Goal: Transaction & Acquisition: Purchase product/service

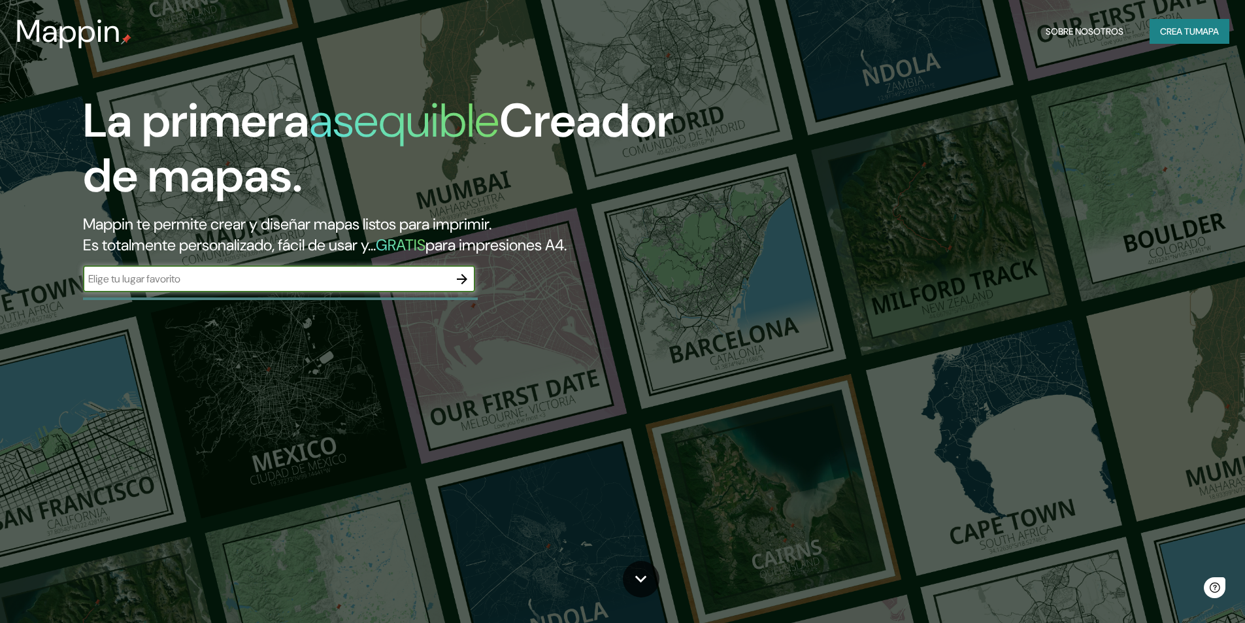
click at [272, 282] on input "text" at bounding box center [266, 278] width 366 height 15
type input "[PERSON_NAME] lima [GEOGRAPHIC_DATA]"
click at [465, 277] on icon "button" at bounding box center [462, 279] width 16 height 16
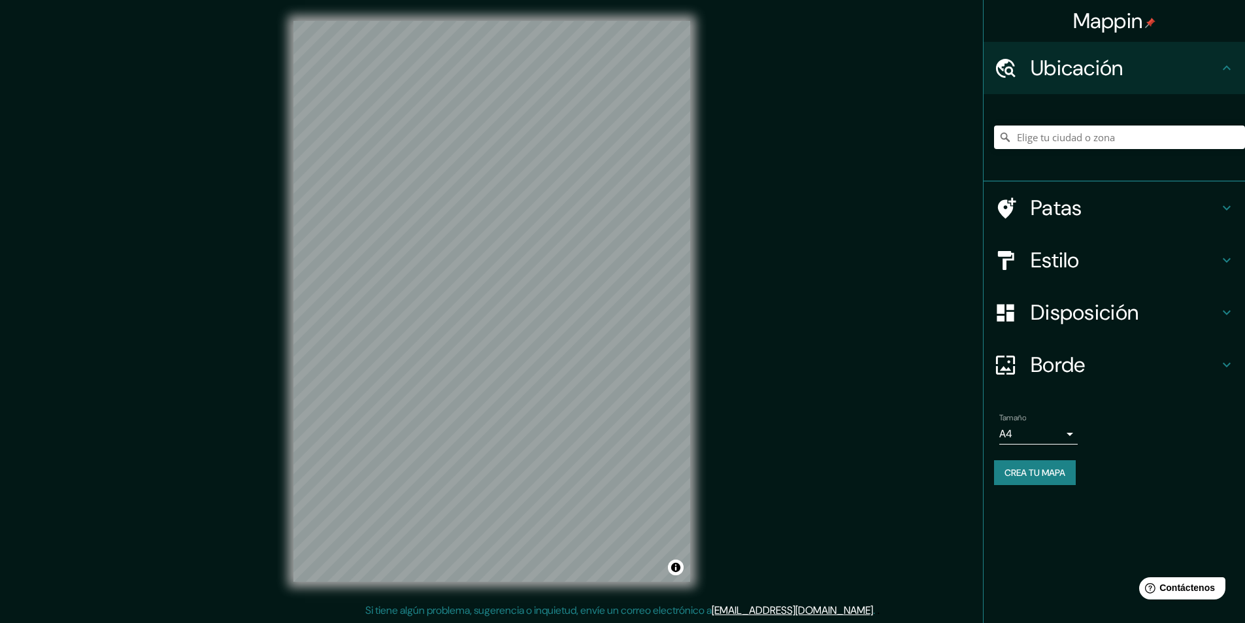
click at [1147, 74] on h4 "Ubicación" at bounding box center [1125, 68] width 188 height 26
click at [1121, 141] on input "Elige tu ciudad o zona" at bounding box center [1119, 138] width 251 height 24
click at [1179, 134] on input "[GEOGRAPHIC_DATA], [GEOGRAPHIC_DATA], [GEOGRAPHIC_DATA], [GEOGRAPHIC_DATA]" at bounding box center [1119, 138] width 251 height 24
drag, startPoint x: 1064, startPoint y: 136, endPoint x: 984, endPoint y: 146, distance: 80.4
click at [984, 146] on div "[GEOGRAPHIC_DATA], [GEOGRAPHIC_DATA], [GEOGRAPHIC_DATA], [GEOGRAPHIC_DATA]" at bounding box center [1114, 138] width 261 height 88
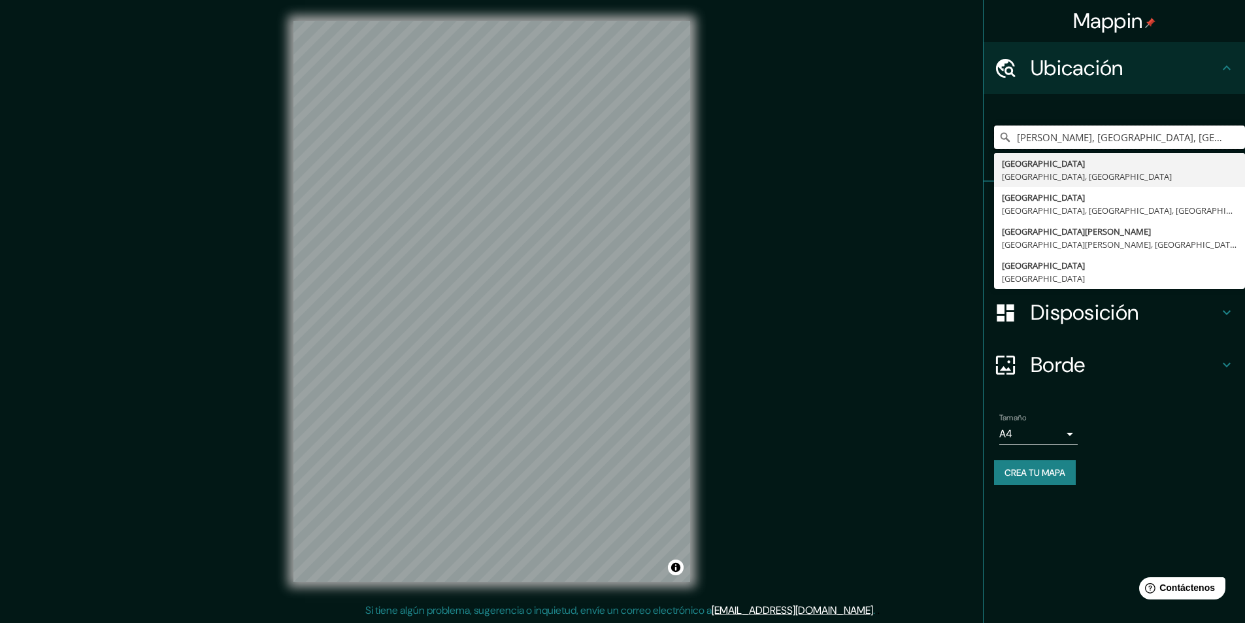
type input "[PERSON_NAME], [GEOGRAPHIC_DATA], [GEOGRAPHIC_DATA], [GEOGRAPHIC_DATA]"
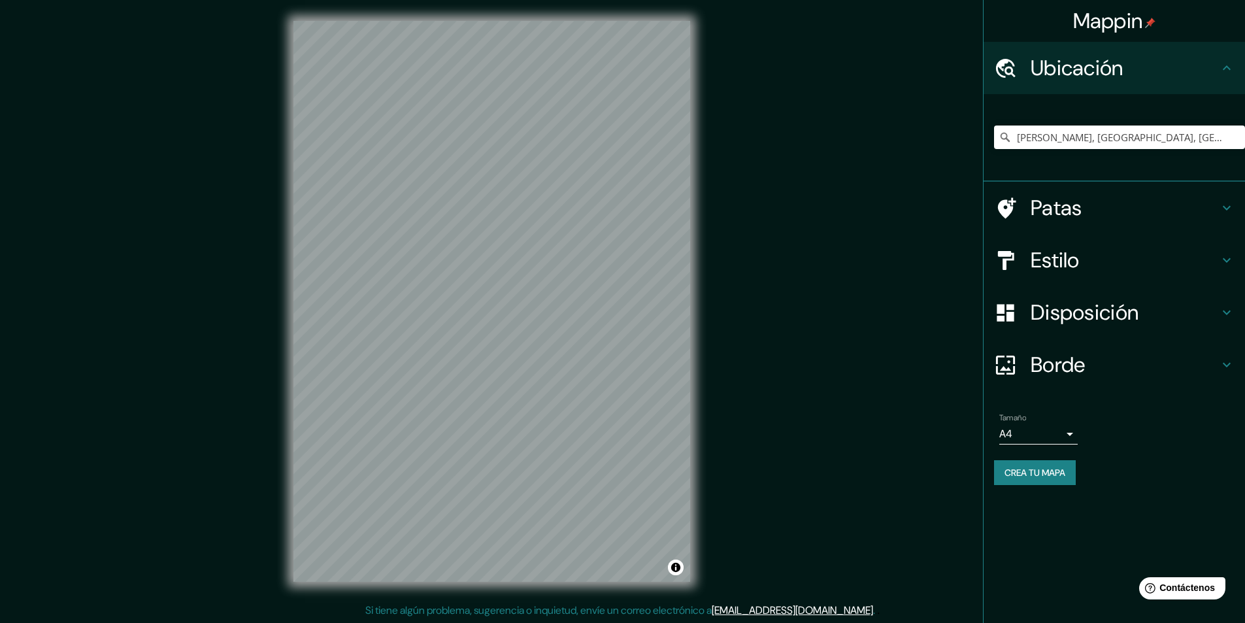
scroll to position [1, 0]
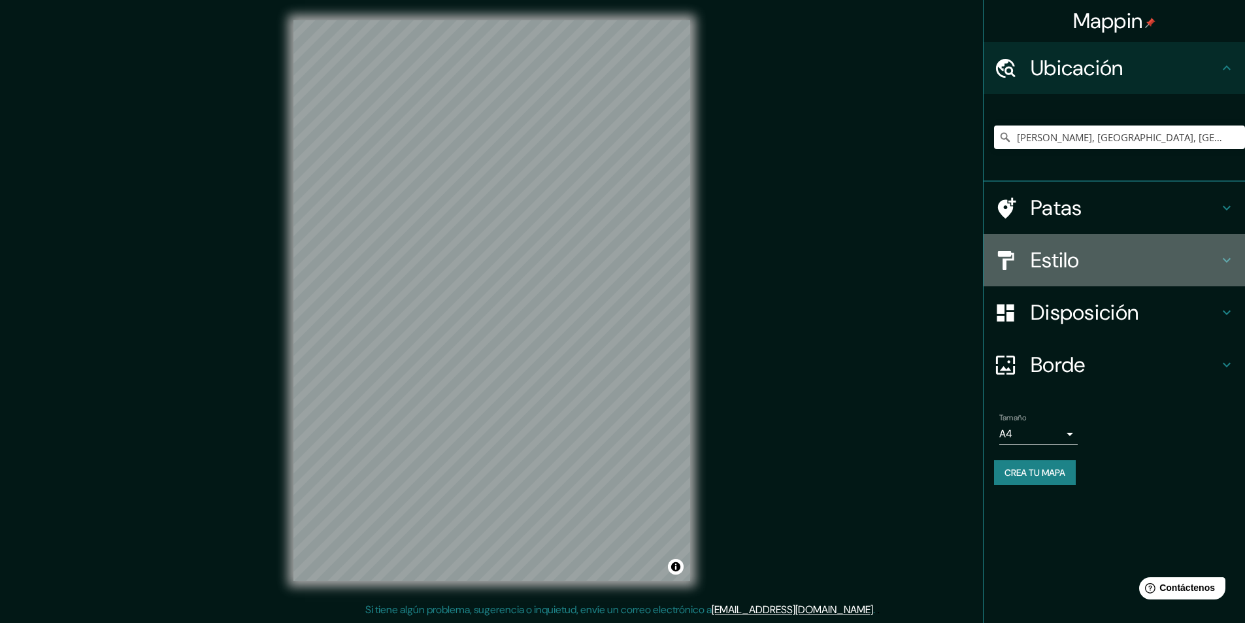
click at [1084, 258] on h4 "Estilo" at bounding box center [1125, 260] width 188 height 26
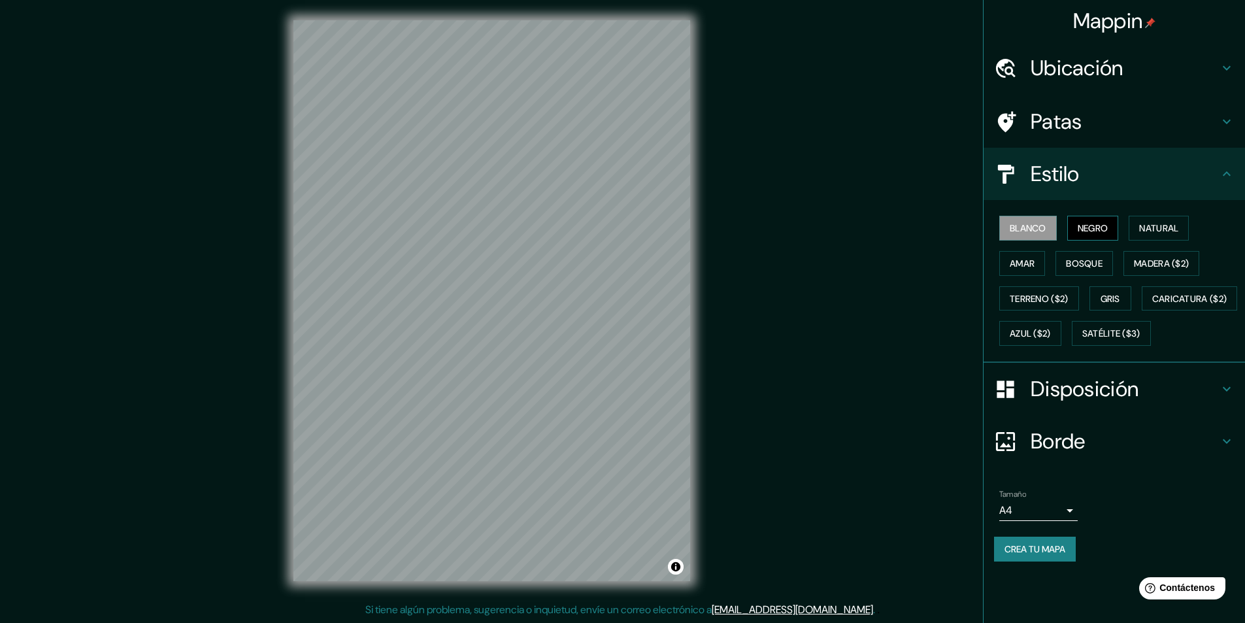
click at [1109, 228] on font "Negro" at bounding box center [1093, 228] width 31 height 12
click at [1027, 453] on div at bounding box center [1012, 441] width 37 height 23
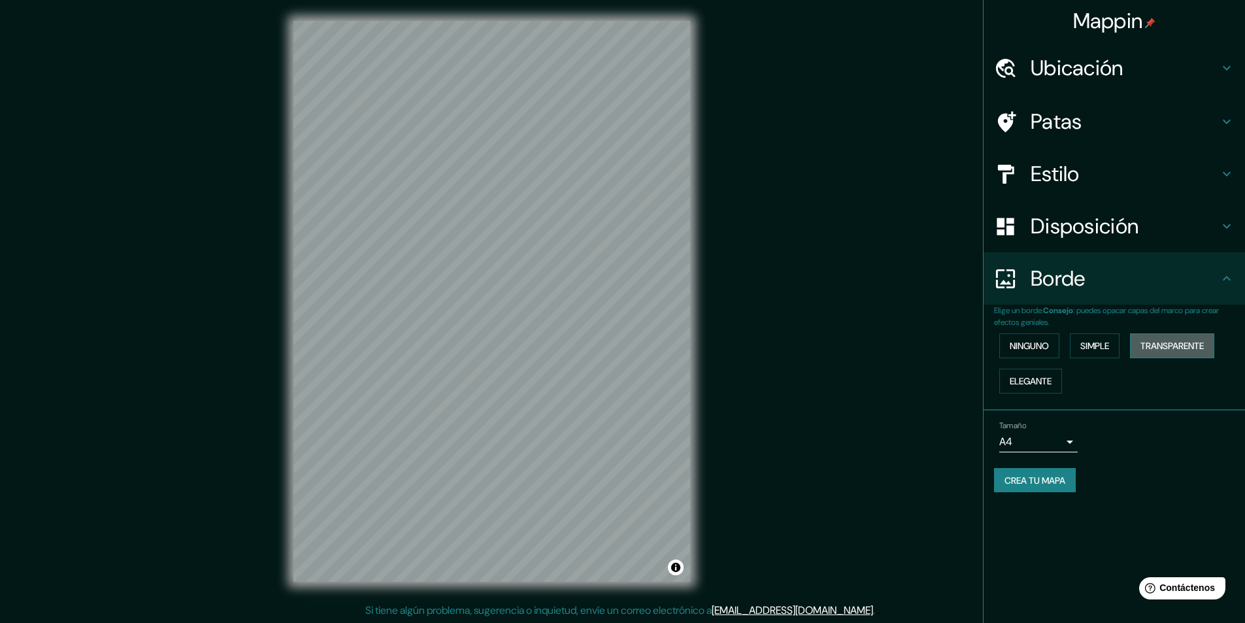
click at [1158, 341] on font "Transparente" at bounding box center [1172, 346] width 63 height 12
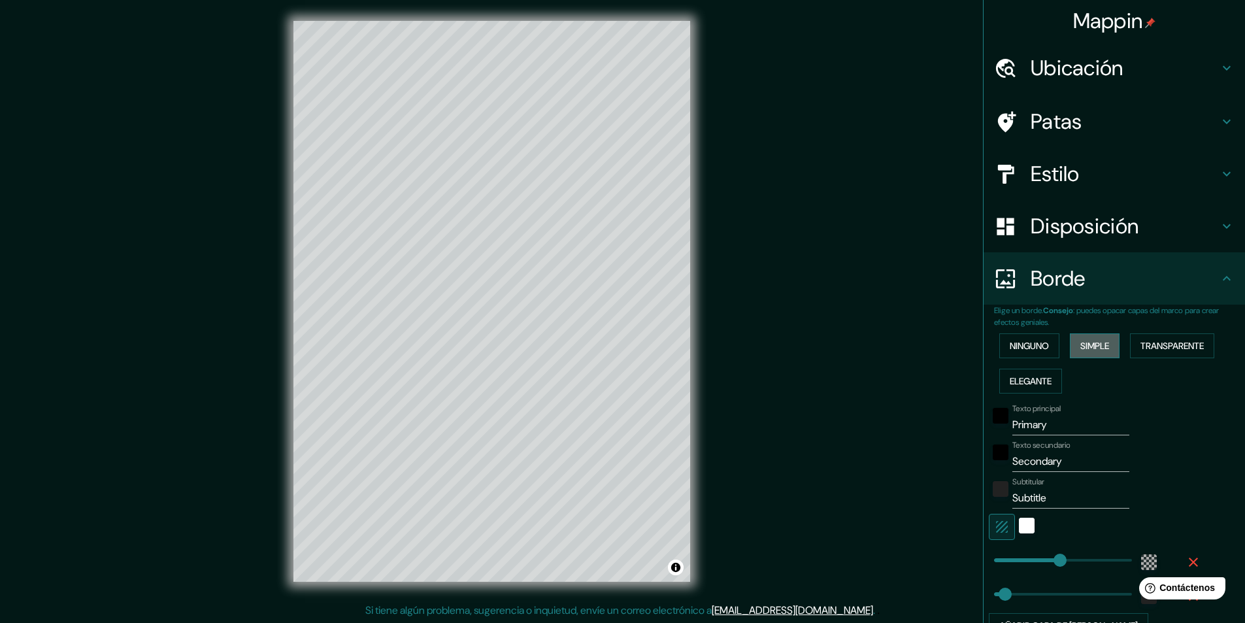
click at [1105, 345] on button "Simple" at bounding box center [1095, 345] width 50 height 25
click at [1041, 348] on font "Ninguno" at bounding box center [1029, 346] width 39 height 12
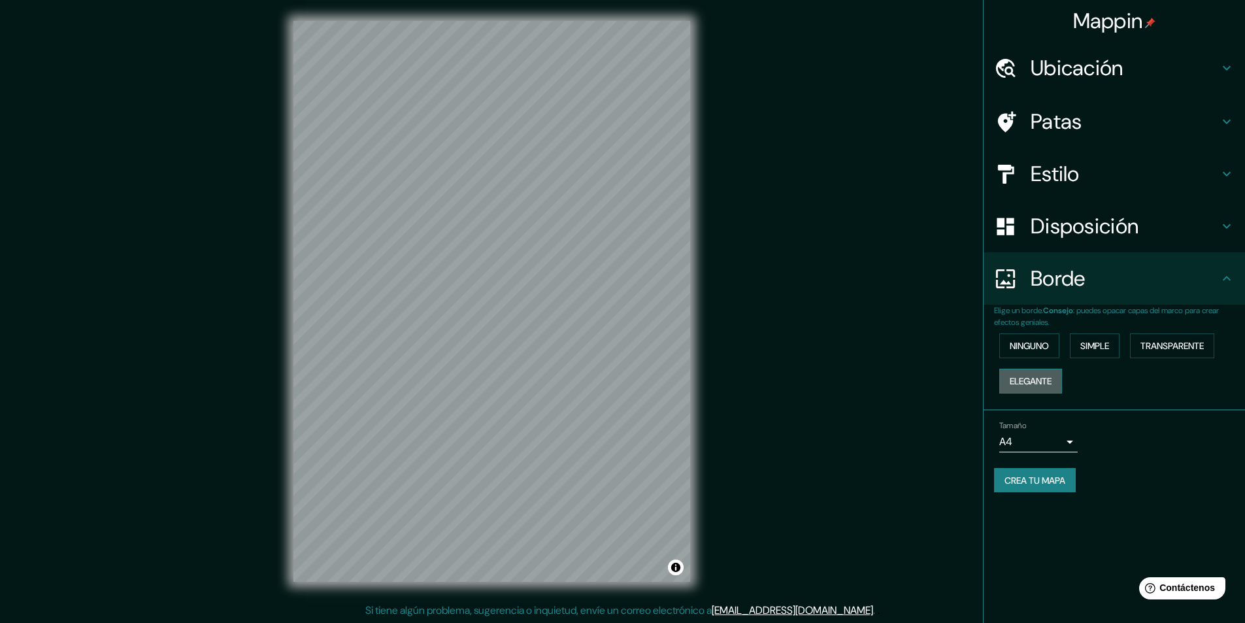
click at [1041, 383] on font "Elegante" at bounding box center [1031, 381] width 42 height 12
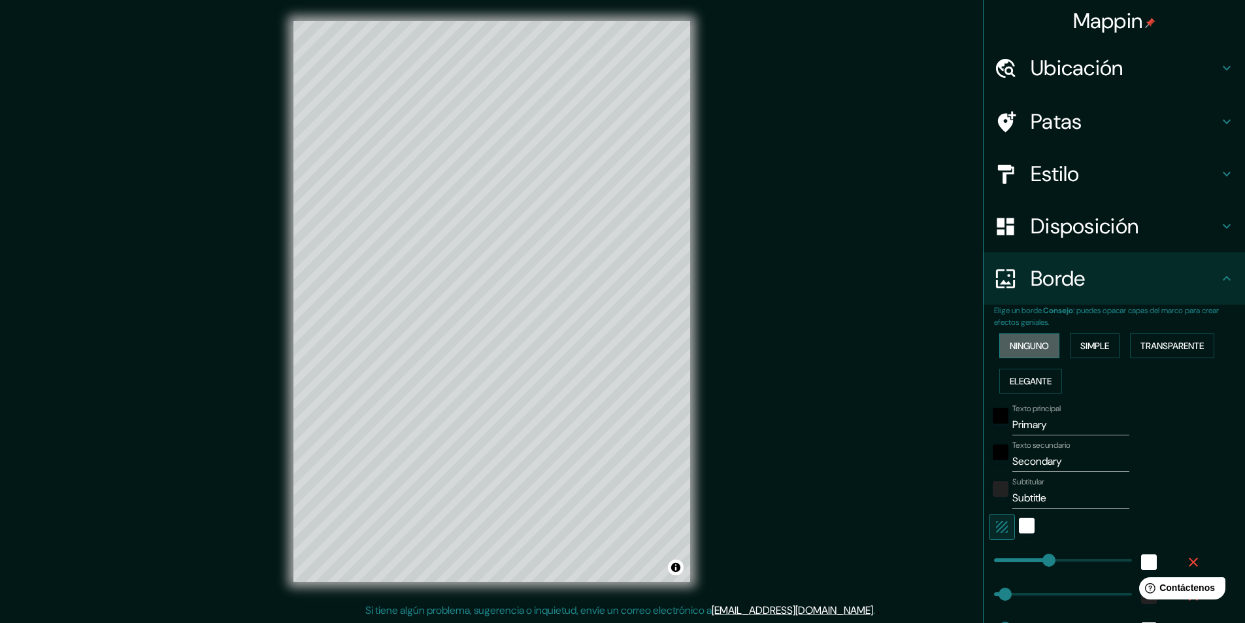
click at [1037, 345] on font "Ninguno" at bounding box center [1029, 346] width 39 height 12
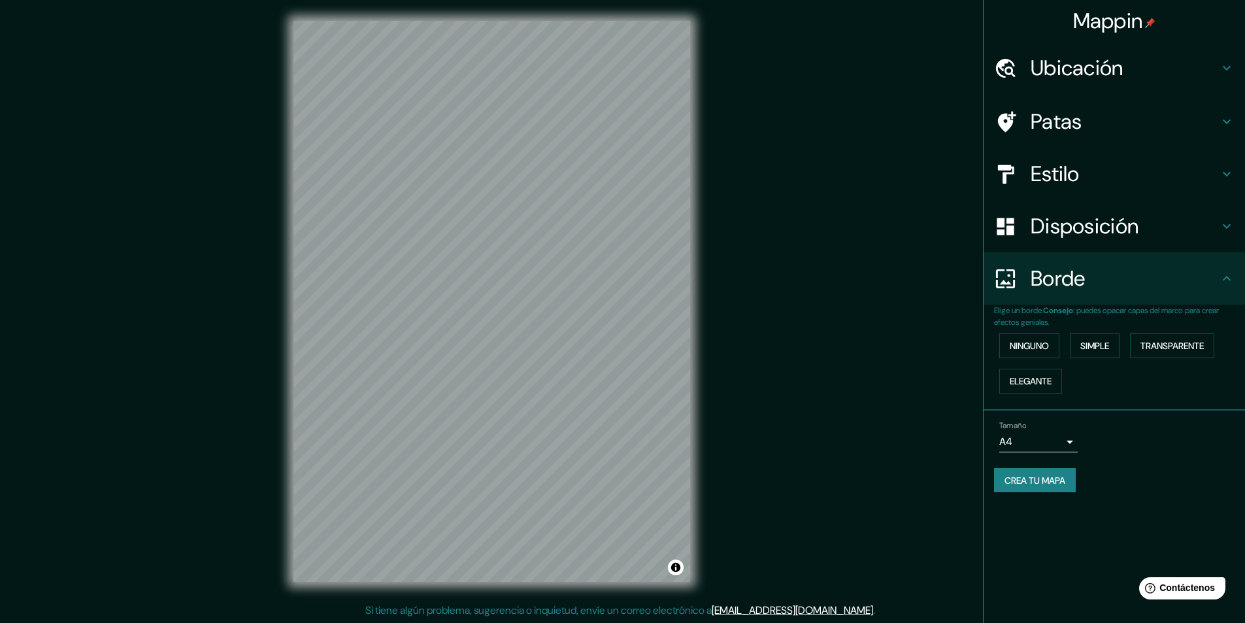
click at [1049, 439] on body "Mappin Ubicación [PERSON_NAME], [GEOGRAPHIC_DATA], [GEOGRAPHIC_DATA], [GEOGRAPH…" at bounding box center [622, 311] width 1245 height 623
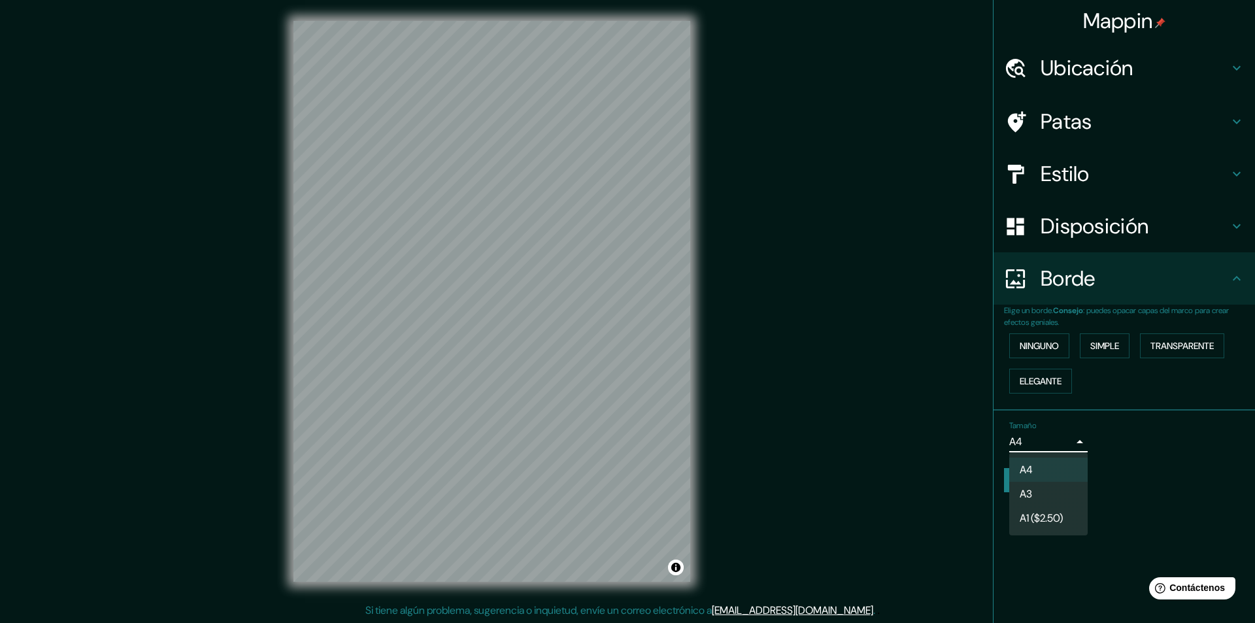
click at [1060, 493] on li "A3" at bounding box center [1048, 494] width 78 height 24
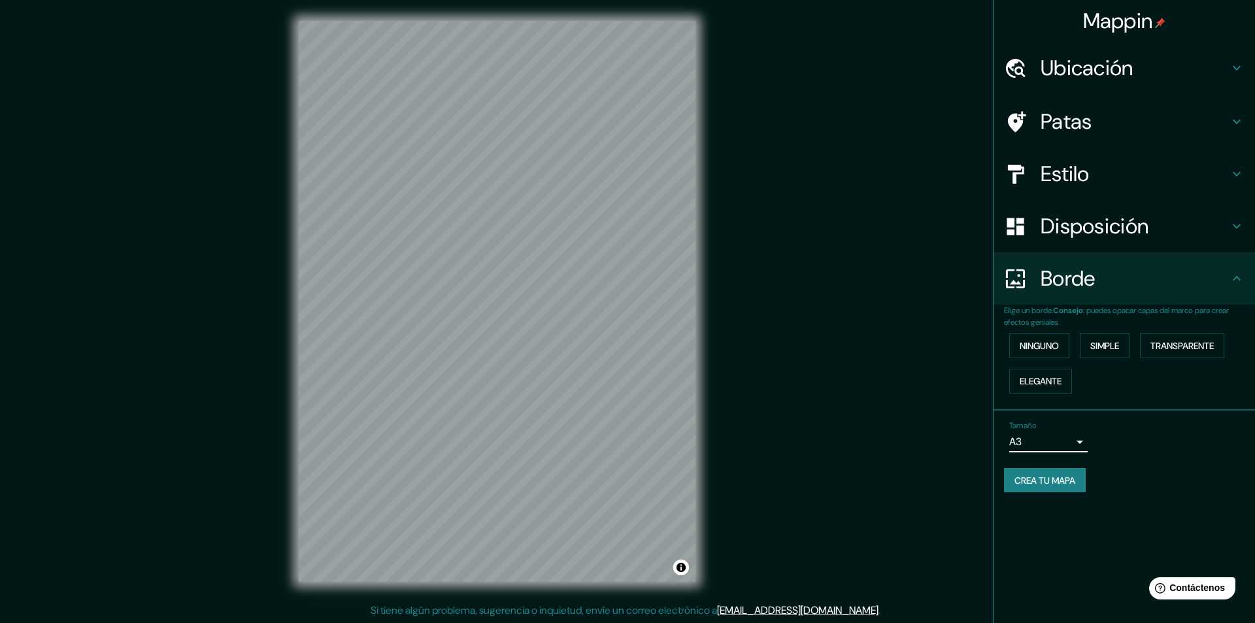
click at [1035, 451] on body "Mappin Ubicación [PERSON_NAME], [GEOGRAPHIC_DATA], [GEOGRAPHIC_DATA], [GEOGRAPH…" at bounding box center [627, 311] width 1255 height 623
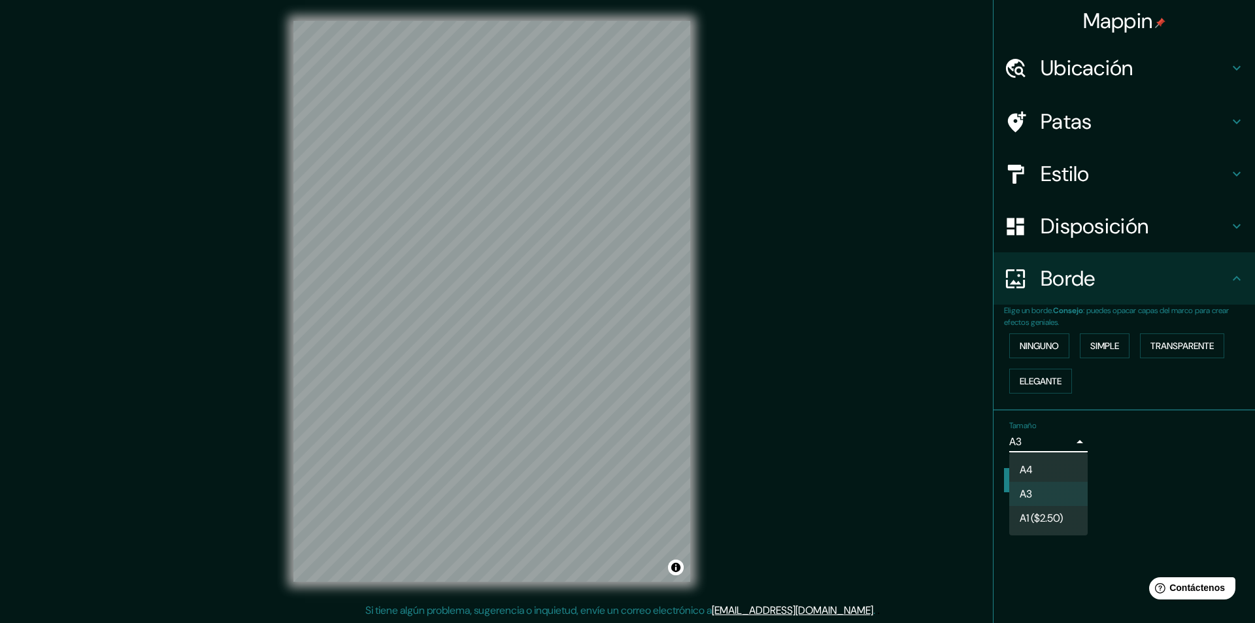
click at [1048, 509] on li "A1 ($2.50)" at bounding box center [1048, 518] width 78 height 24
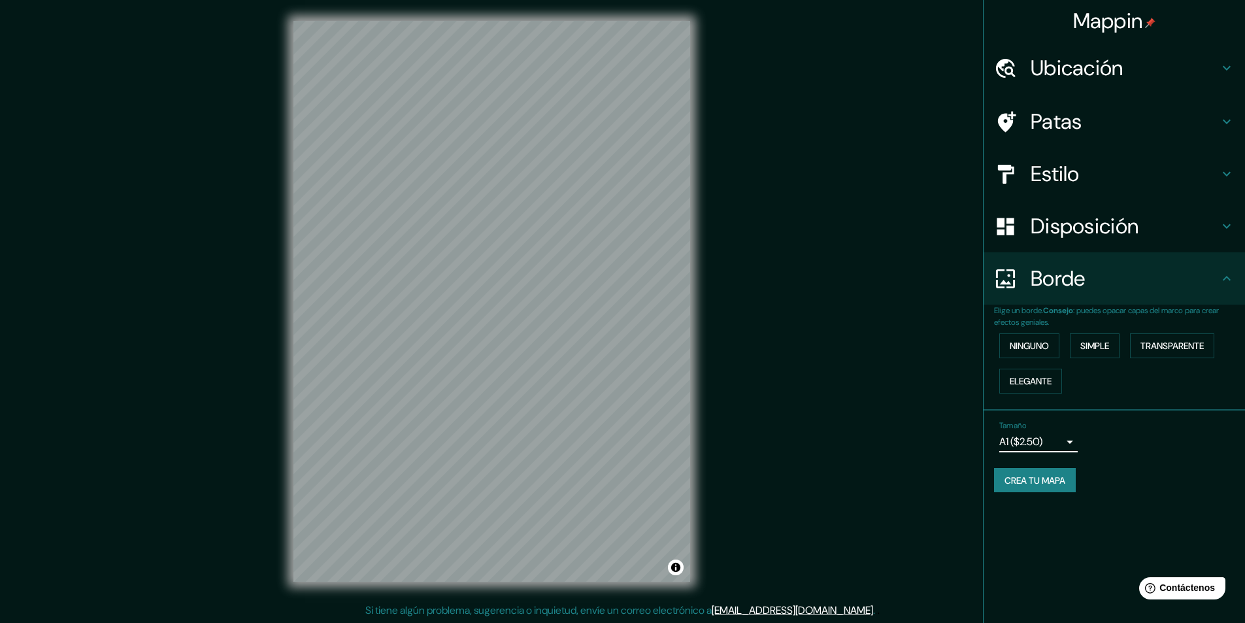
click at [1053, 446] on body "Mappin Ubicación [PERSON_NAME], [GEOGRAPHIC_DATA], [GEOGRAPHIC_DATA], [GEOGRAPH…" at bounding box center [622, 311] width 1245 height 623
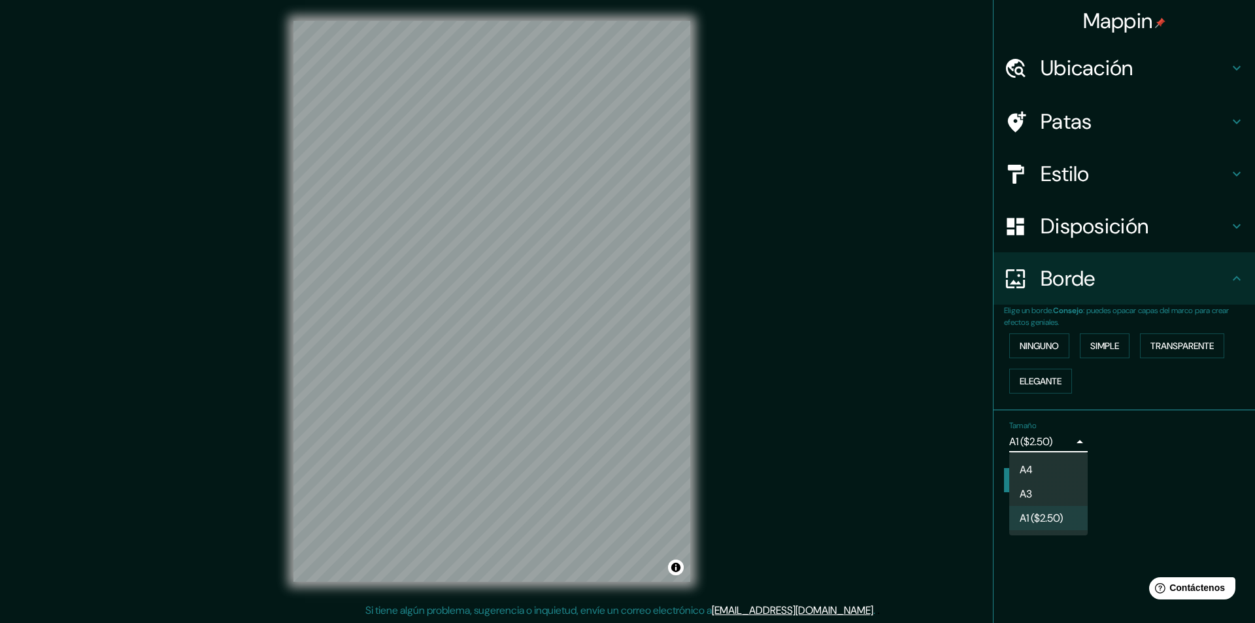
click at [1049, 494] on li "A3" at bounding box center [1048, 494] width 78 height 24
type input "a4"
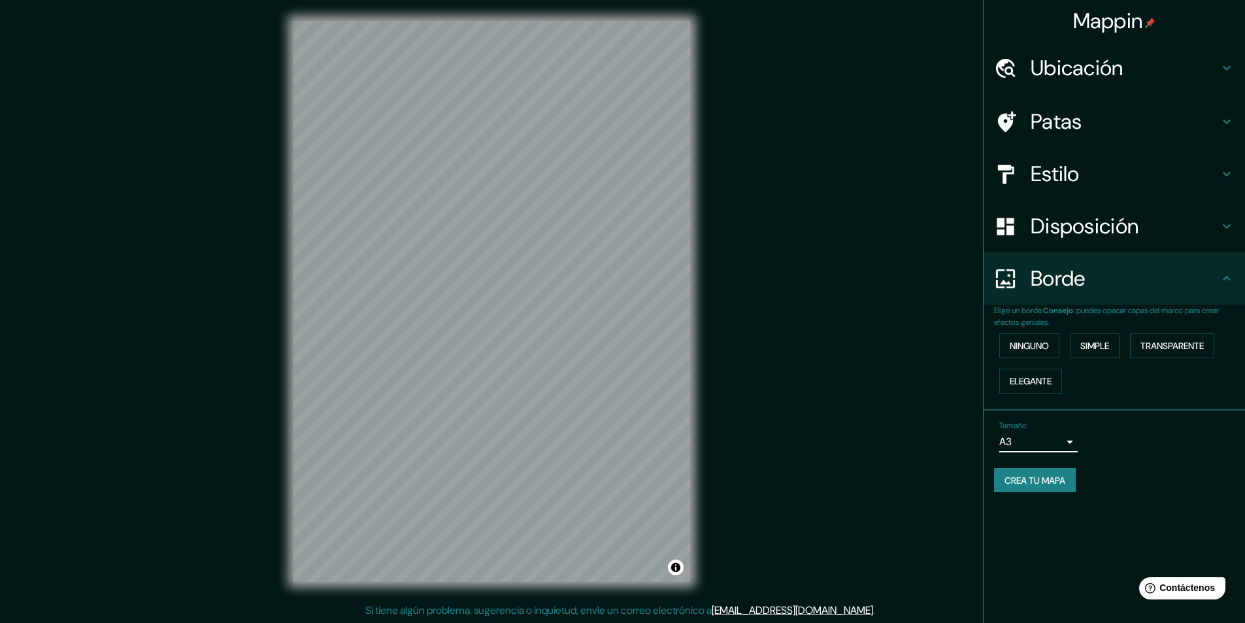
click at [1093, 181] on h4 "Estilo" at bounding box center [1125, 174] width 188 height 26
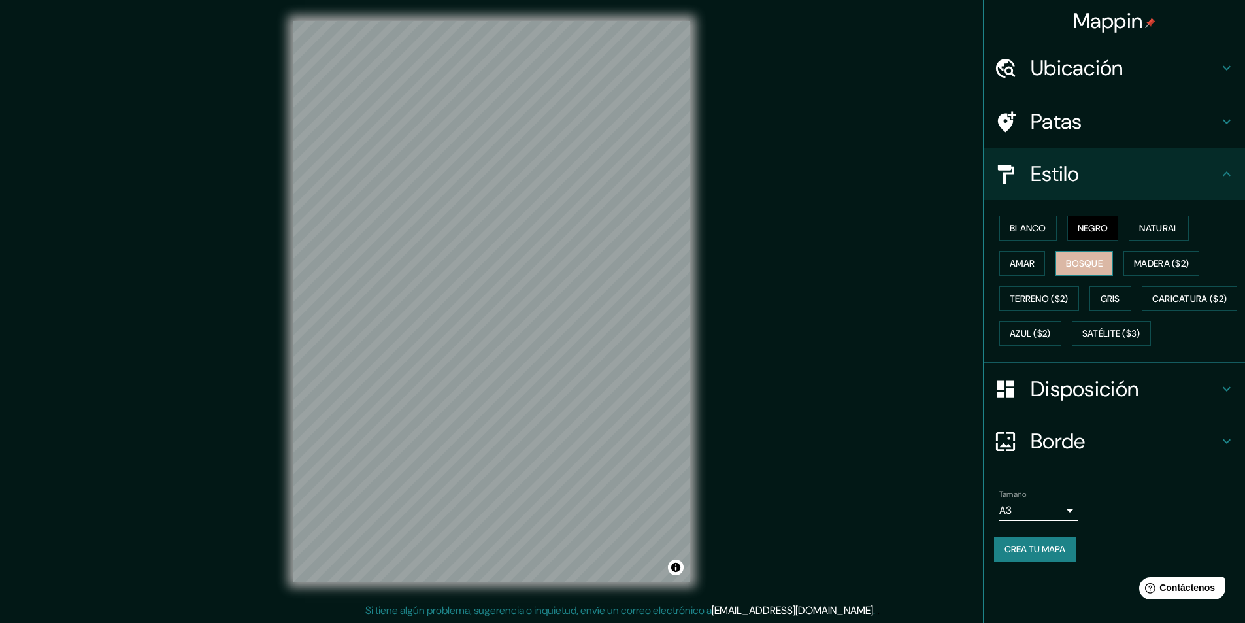
click at [1090, 263] on font "Bosque" at bounding box center [1084, 264] width 37 height 12
click at [1027, 261] on font "Amar" at bounding box center [1022, 264] width 25 height 12
click at [1151, 263] on font "Madera ($2)" at bounding box center [1161, 264] width 55 height 12
click at [1049, 301] on font "Terreno ($2)" at bounding box center [1039, 299] width 59 height 12
click at [1116, 297] on font "Gris" at bounding box center [1111, 299] width 20 height 12
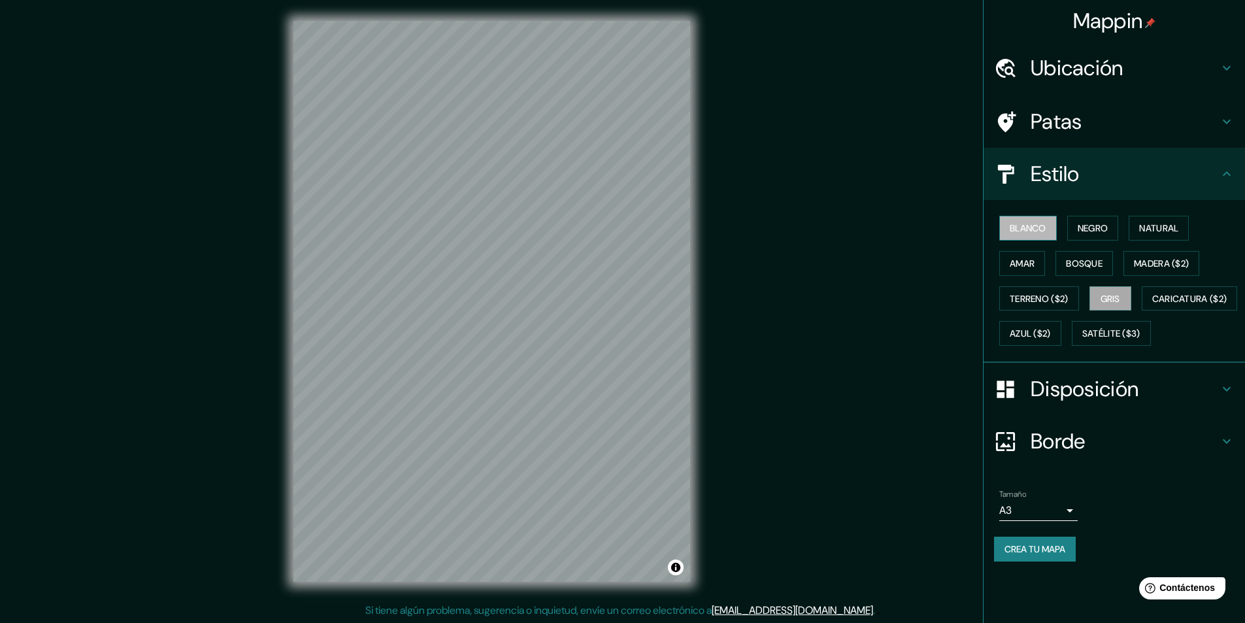
click at [1024, 226] on font "Blanco" at bounding box center [1028, 228] width 37 height 12
click at [1088, 223] on font "Negro" at bounding box center [1093, 228] width 31 height 12
click at [1141, 402] on h4 "Disposición" at bounding box center [1125, 389] width 188 height 26
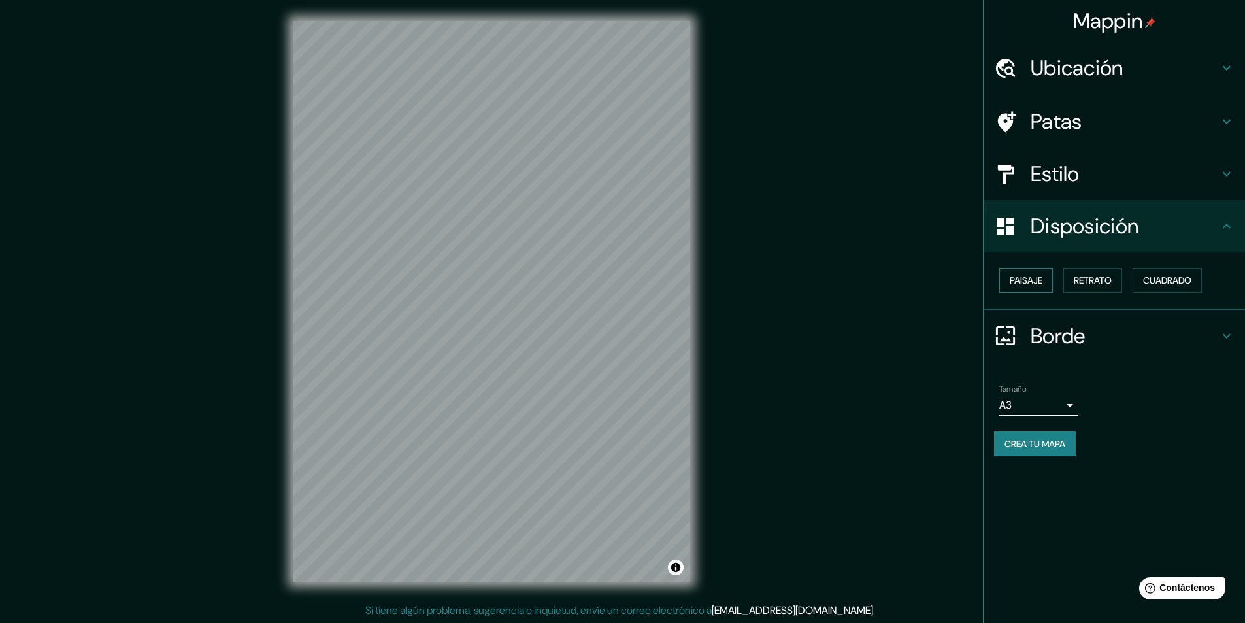
click at [1018, 275] on font "Paisaje" at bounding box center [1026, 281] width 33 height 12
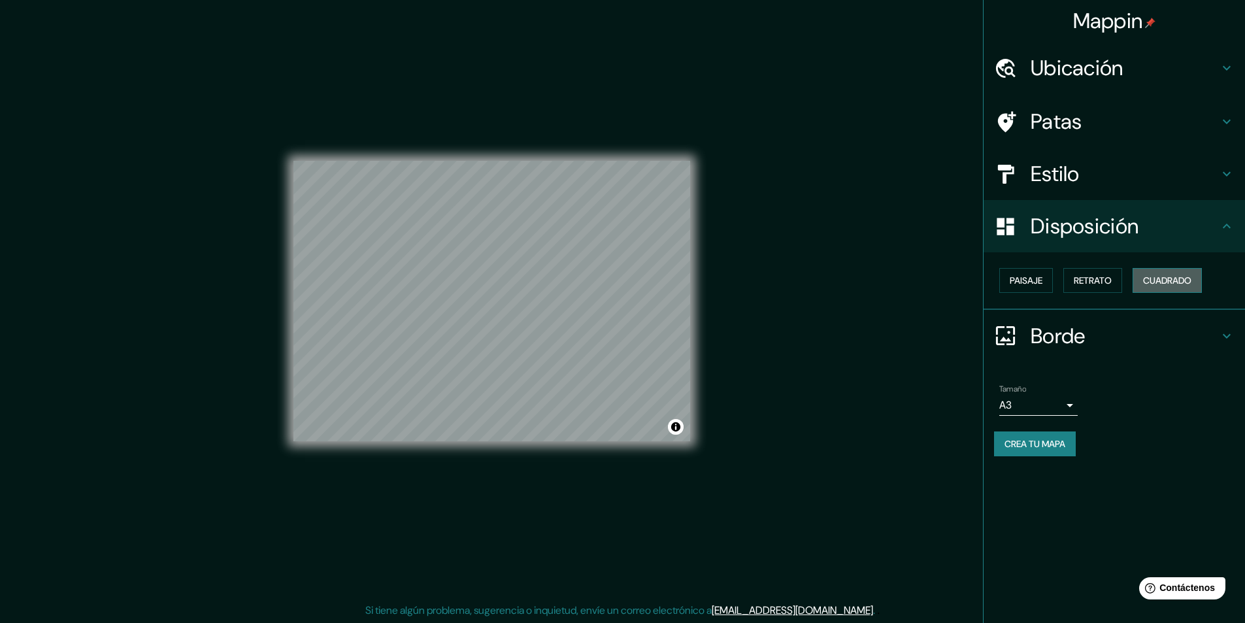
click at [1195, 279] on button "Cuadrado" at bounding box center [1167, 280] width 69 height 25
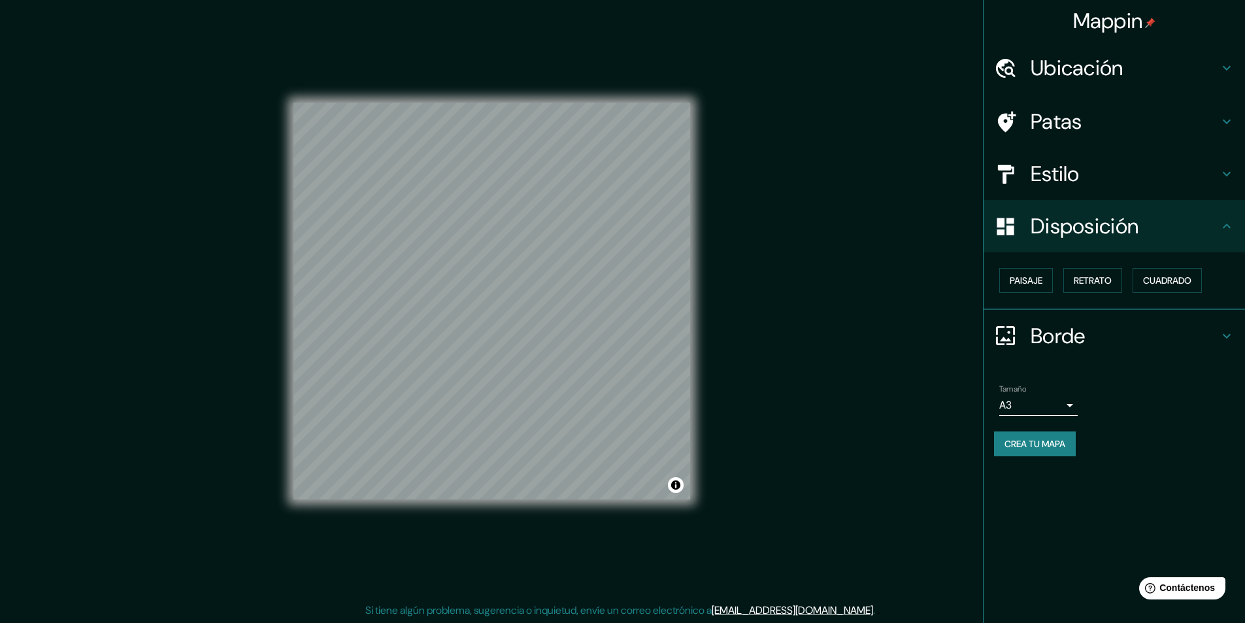
click at [1156, 166] on h4 "Estilo" at bounding box center [1125, 174] width 188 height 26
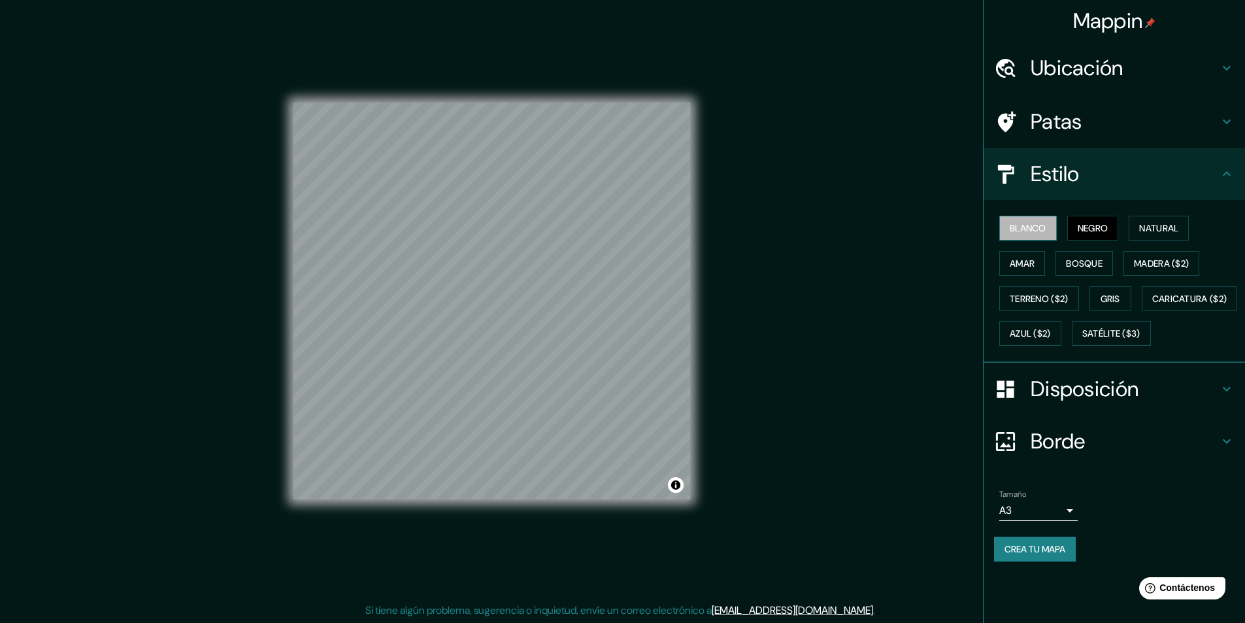
click at [1043, 218] on button "Blanco" at bounding box center [1029, 228] width 58 height 25
click at [1074, 228] on button "Negro" at bounding box center [1094, 228] width 52 height 25
click at [1009, 261] on button "Amar" at bounding box center [1023, 263] width 46 height 25
click at [1080, 256] on font "Bosque" at bounding box center [1084, 263] width 37 height 17
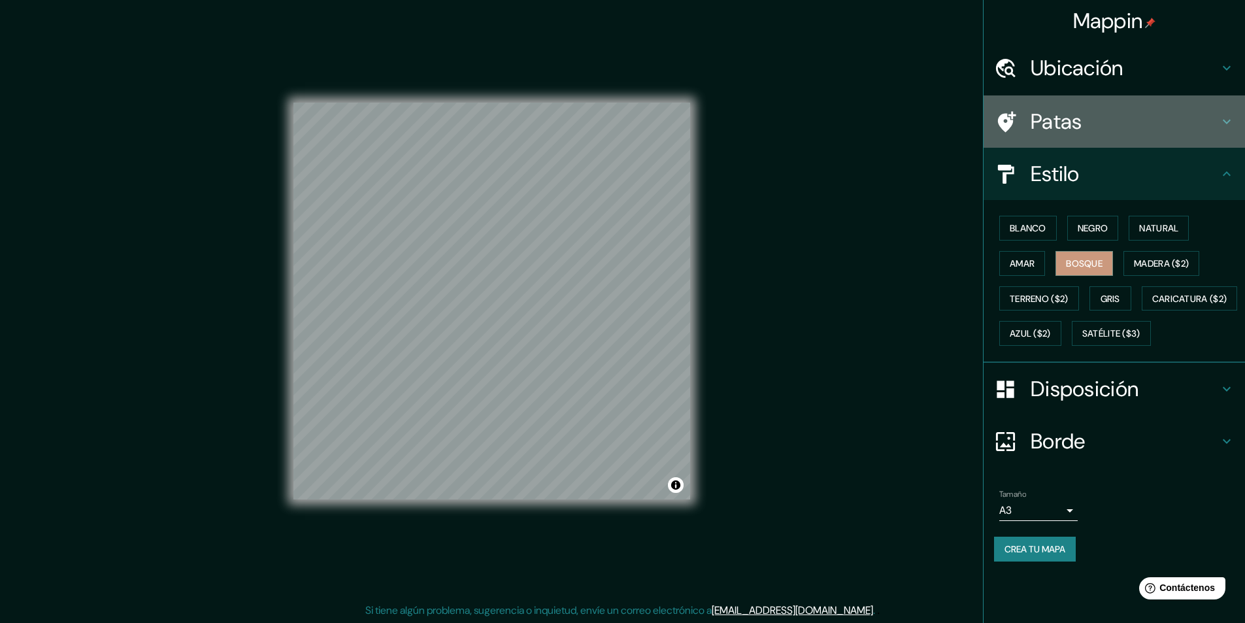
click at [1093, 124] on h4 "Patas" at bounding box center [1125, 122] width 188 height 26
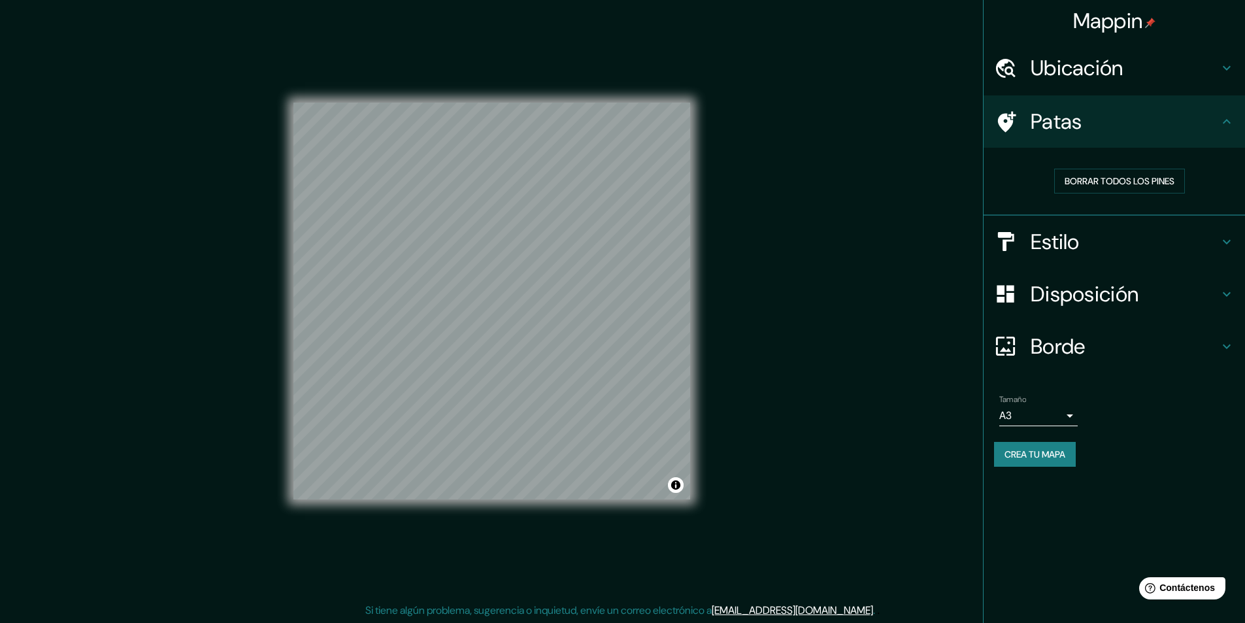
click at [1093, 242] on h4 "Estilo" at bounding box center [1125, 242] width 188 height 26
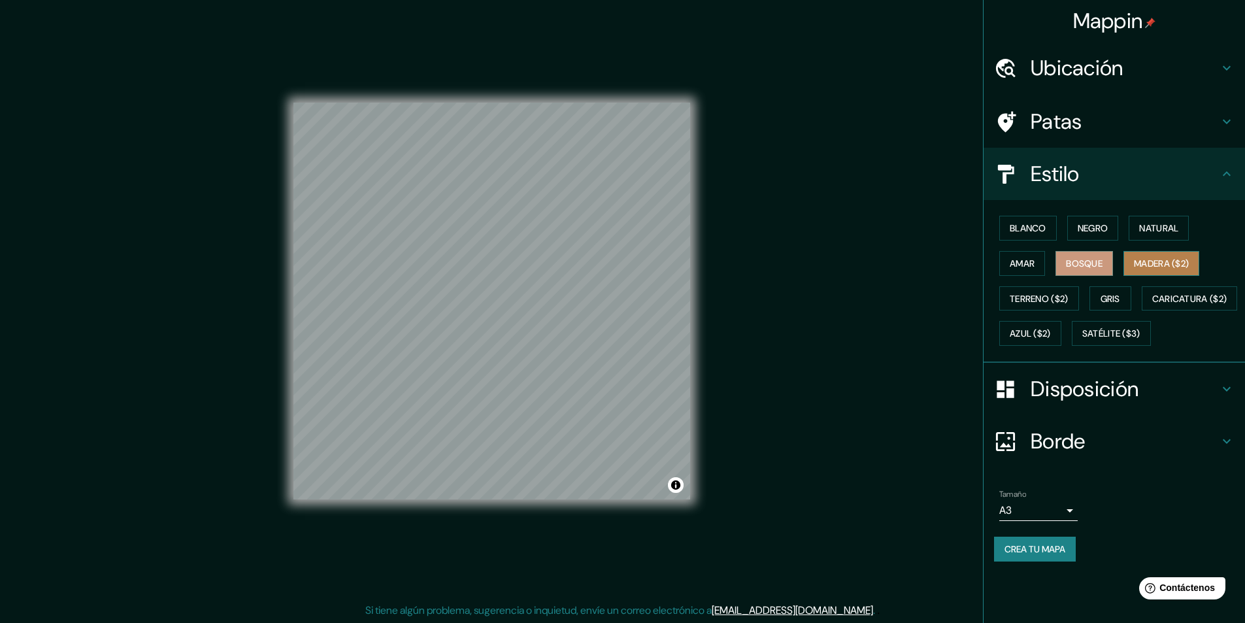
click at [1178, 267] on font "Madera ($2)" at bounding box center [1161, 264] width 55 height 12
click at [1045, 304] on font "Terreno ($2)" at bounding box center [1039, 299] width 59 height 12
click at [1117, 297] on font "Gris" at bounding box center [1111, 299] width 20 height 12
click at [754, 262] on div "Mappin Ubicación [PERSON_NAME], [GEOGRAPHIC_DATA], [GEOGRAPHIC_DATA], [GEOGRAPH…" at bounding box center [622, 312] width 1245 height 624
click at [482, 505] on div "© Mapbox © OpenStreetMap Improve this map" at bounding box center [492, 301] width 397 height 561
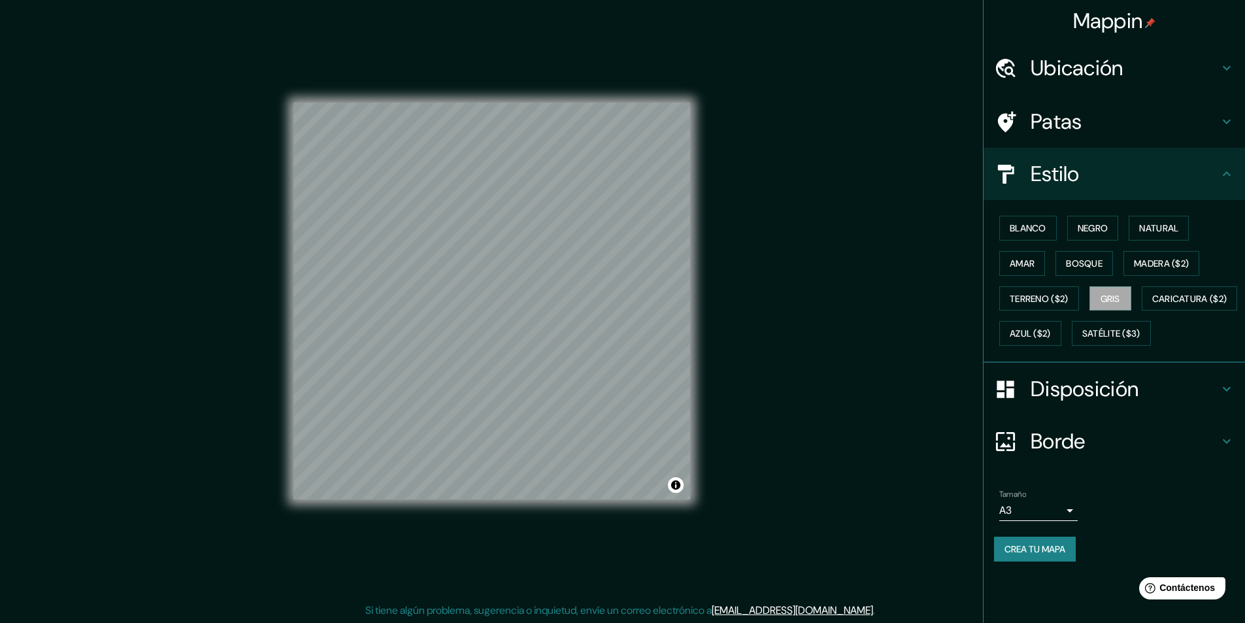
click at [1044, 403] on font "Disposición" at bounding box center [1085, 388] width 108 height 27
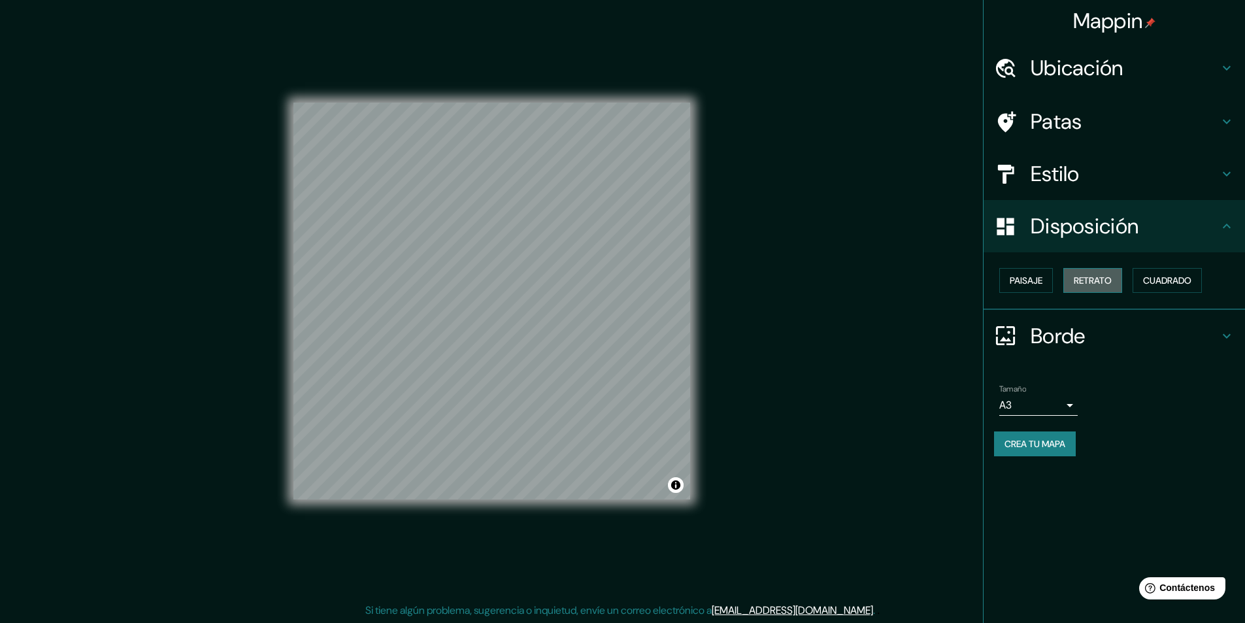
click at [1100, 280] on font "Retrato" at bounding box center [1093, 281] width 38 height 12
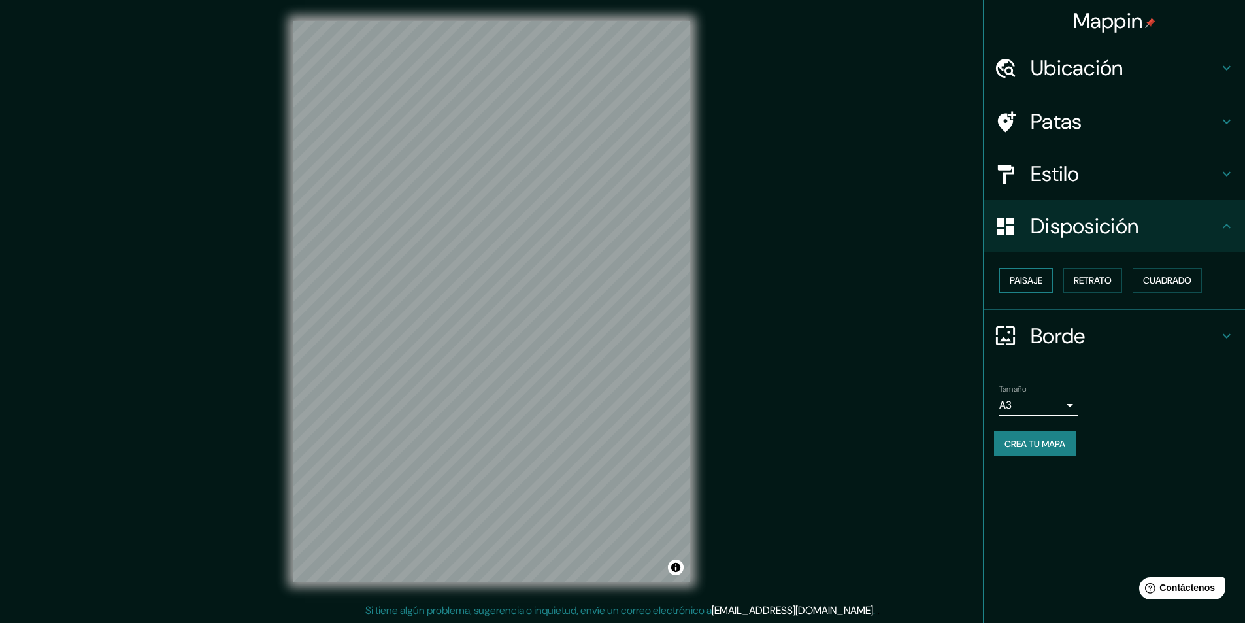
click at [1042, 278] on font "Paisaje" at bounding box center [1026, 281] width 33 height 12
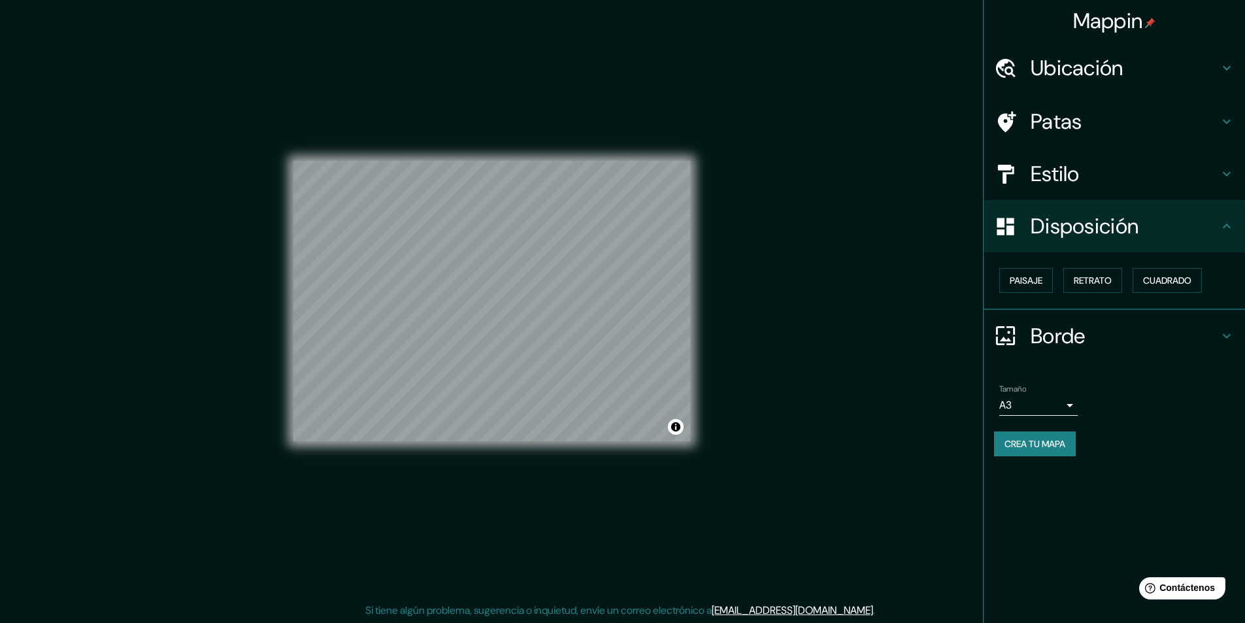
click at [1060, 182] on font "Estilo" at bounding box center [1055, 173] width 49 height 27
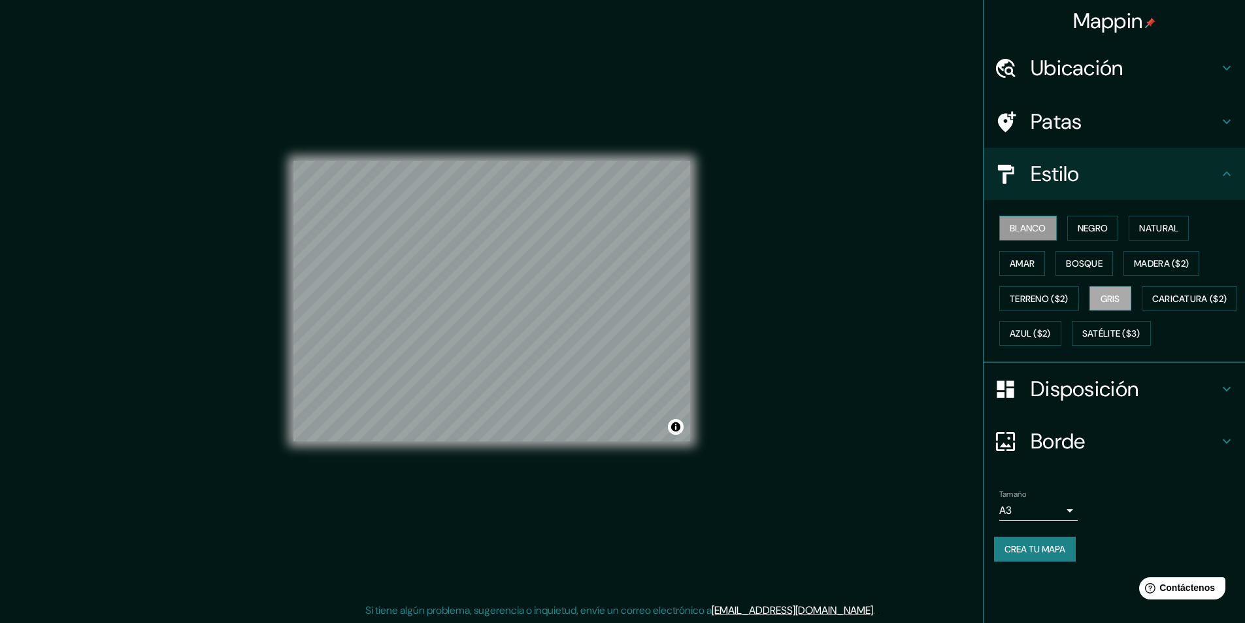
click at [1043, 231] on font "Blanco" at bounding box center [1028, 228] width 37 height 12
click at [1109, 231] on font "Negro" at bounding box center [1093, 228] width 31 height 12
drag, startPoint x: 412, startPoint y: 191, endPoint x: 432, endPoint y: 194, distance: 19.9
click at [432, 194] on div at bounding box center [436, 195] width 10 height 10
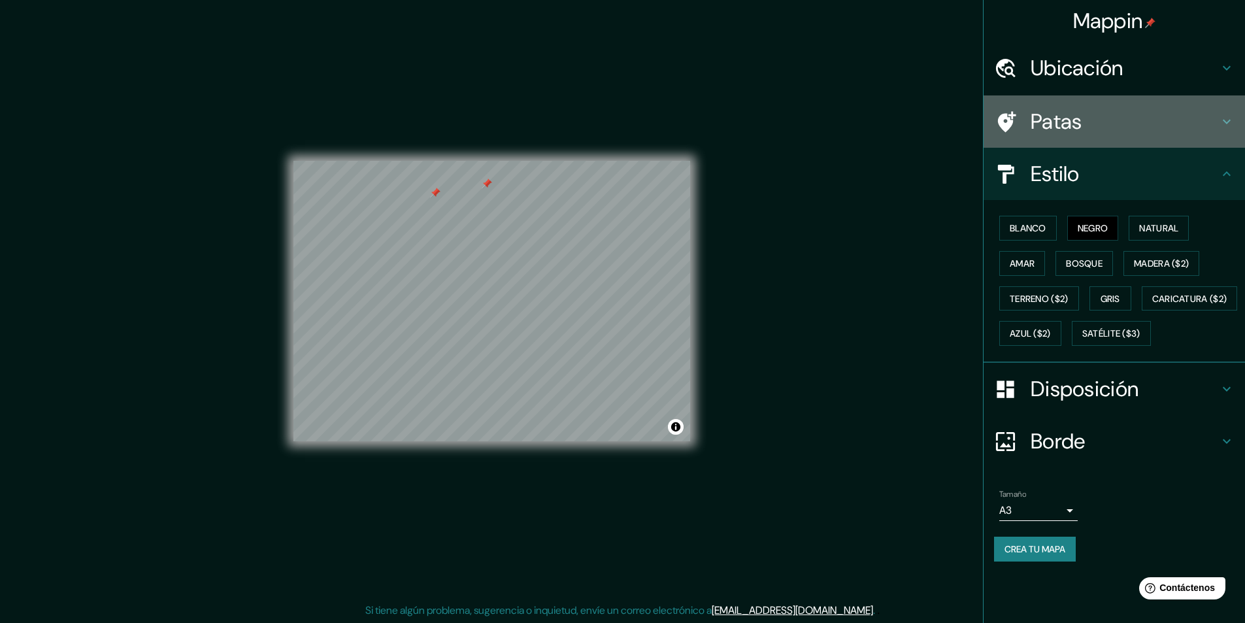
click at [1057, 126] on font "Patas" at bounding box center [1057, 121] width 52 height 27
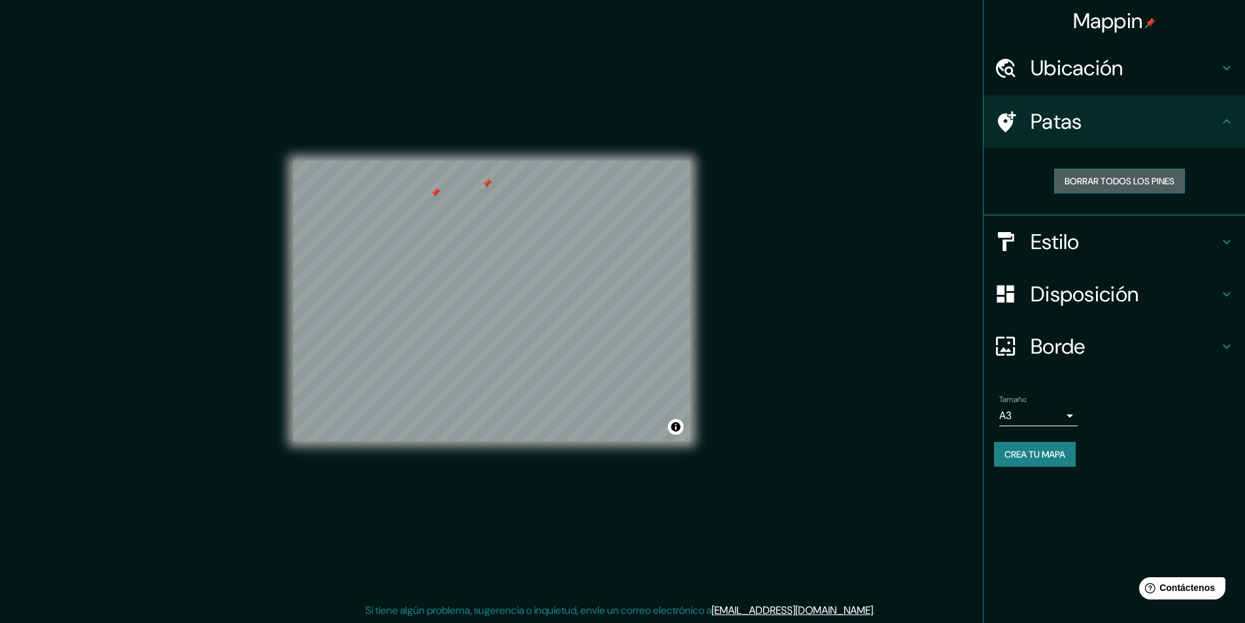
click at [1061, 178] on button "Borrar todos los pines" at bounding box center [1119, 181] width 131 height 25
